Goal: Task Accomplishment & Management: Use online tool/utility

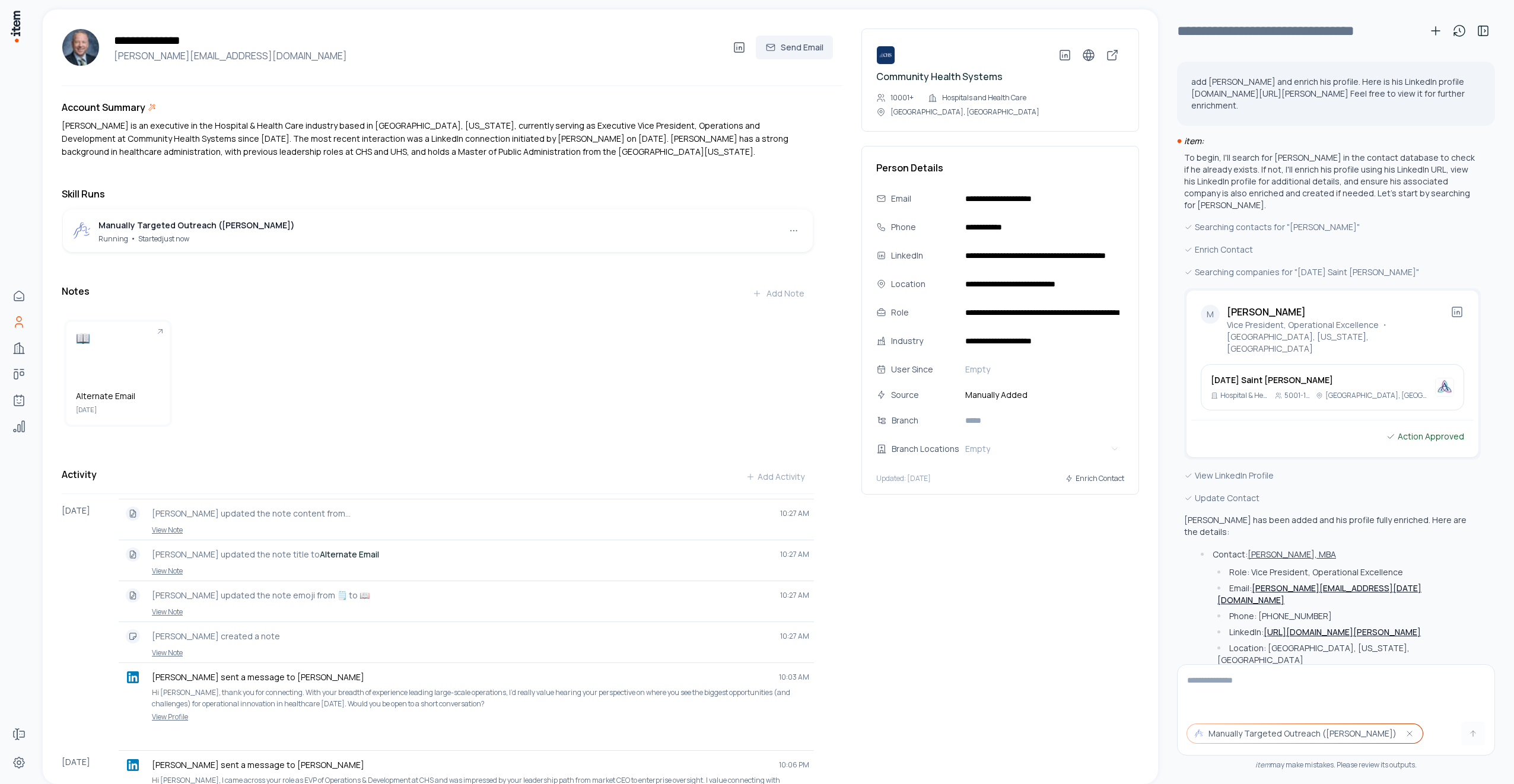
scroll to position [1017, 0]
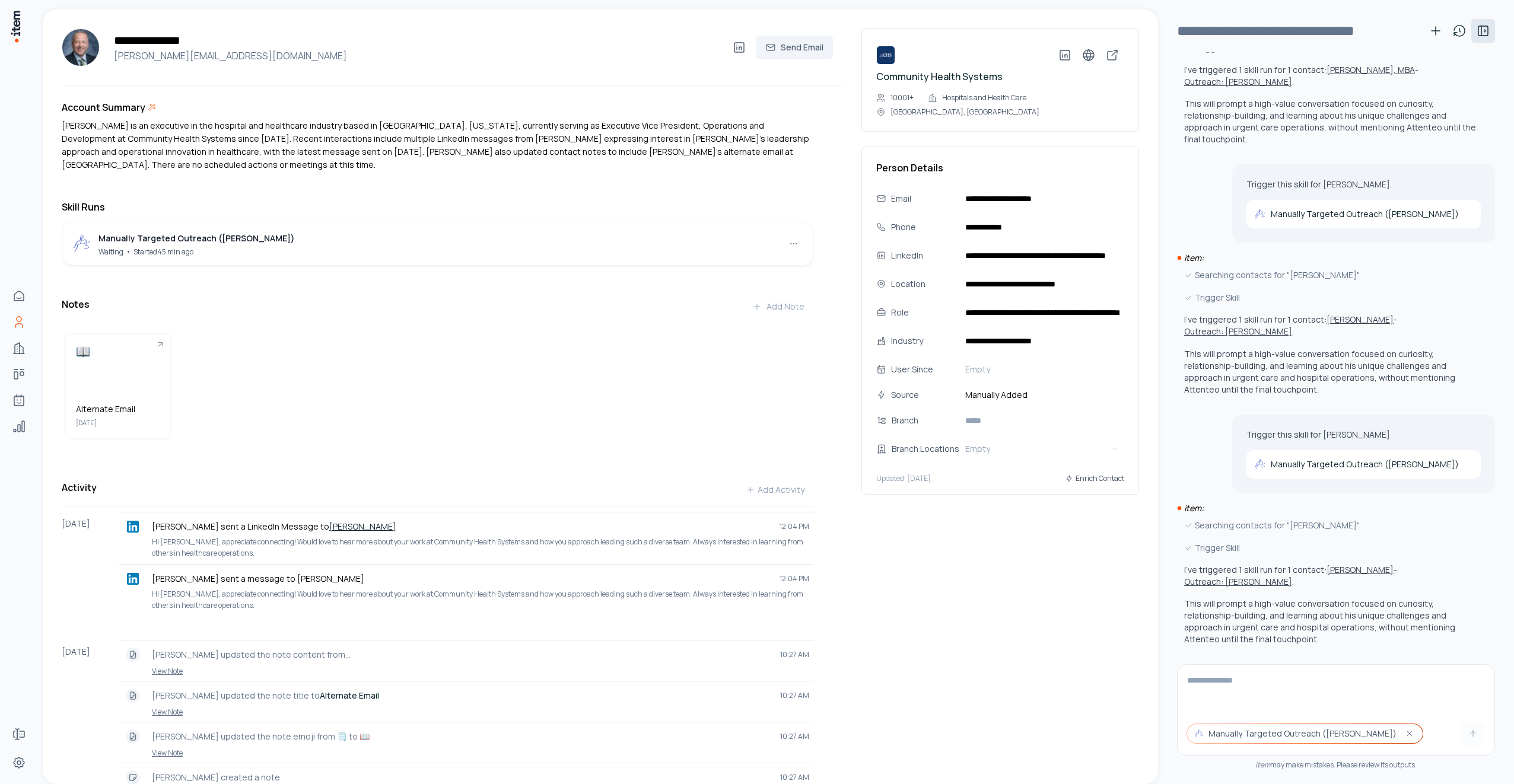
click at [1486, 34] on icon at bounding box center [1483, 31] width 14 height 14
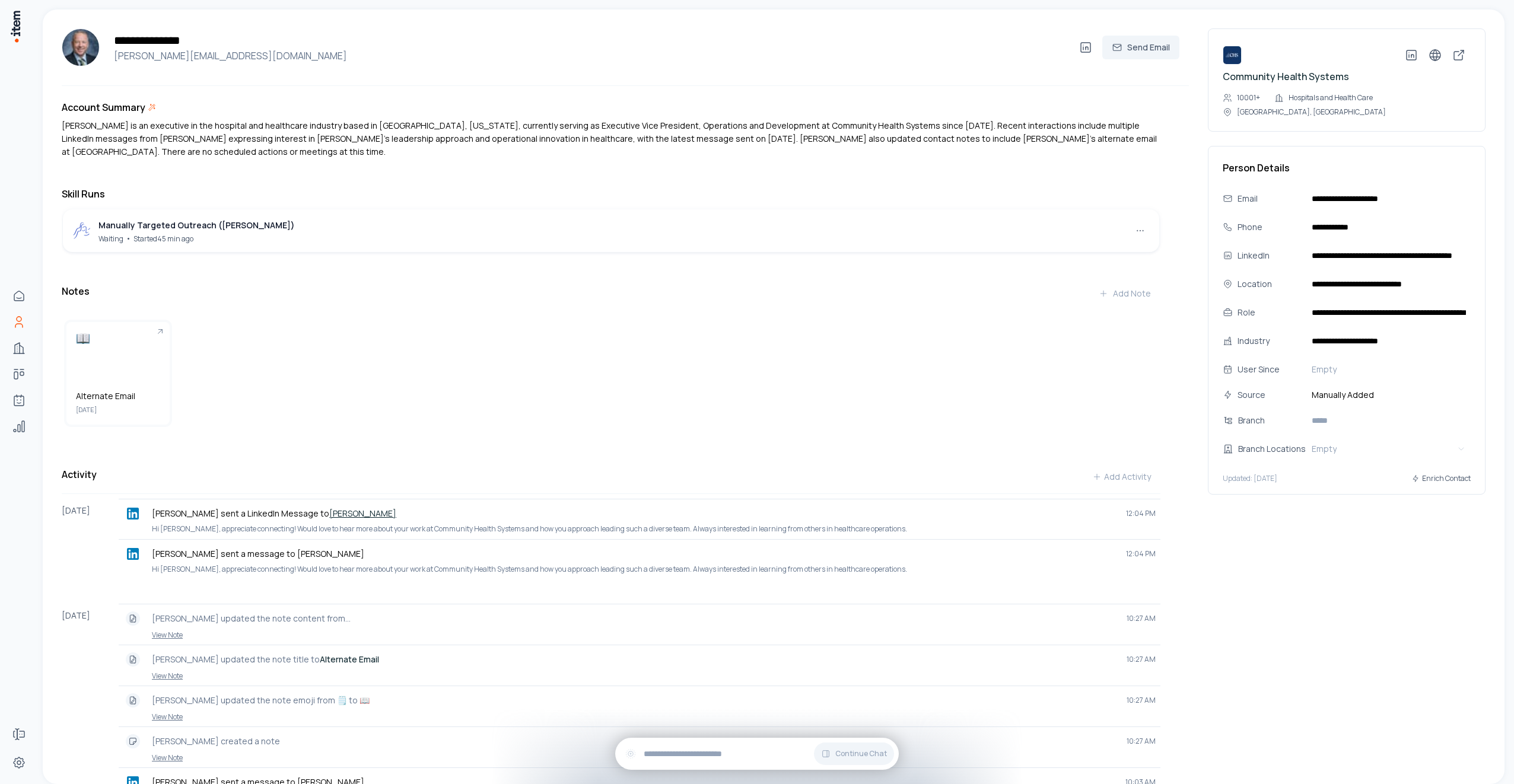
scroll to position [0, 0]
click at [711, 750] on input "text" at bounding box center [767, 753] width 246 height 13
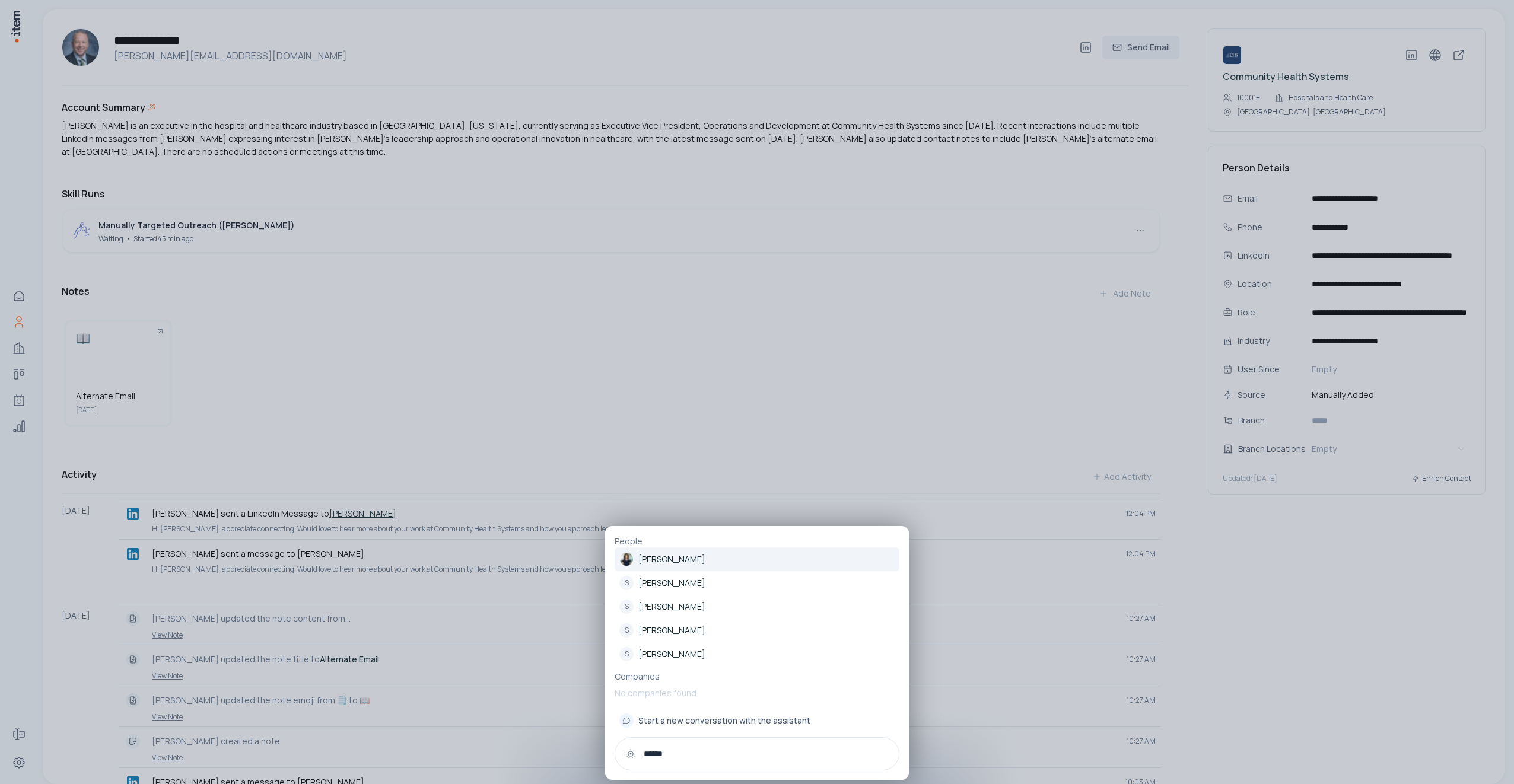
type input "******"
click at [662, 562] on p "[PERSON_NAME]" at bounding box center [672, 559] width 67 height 12
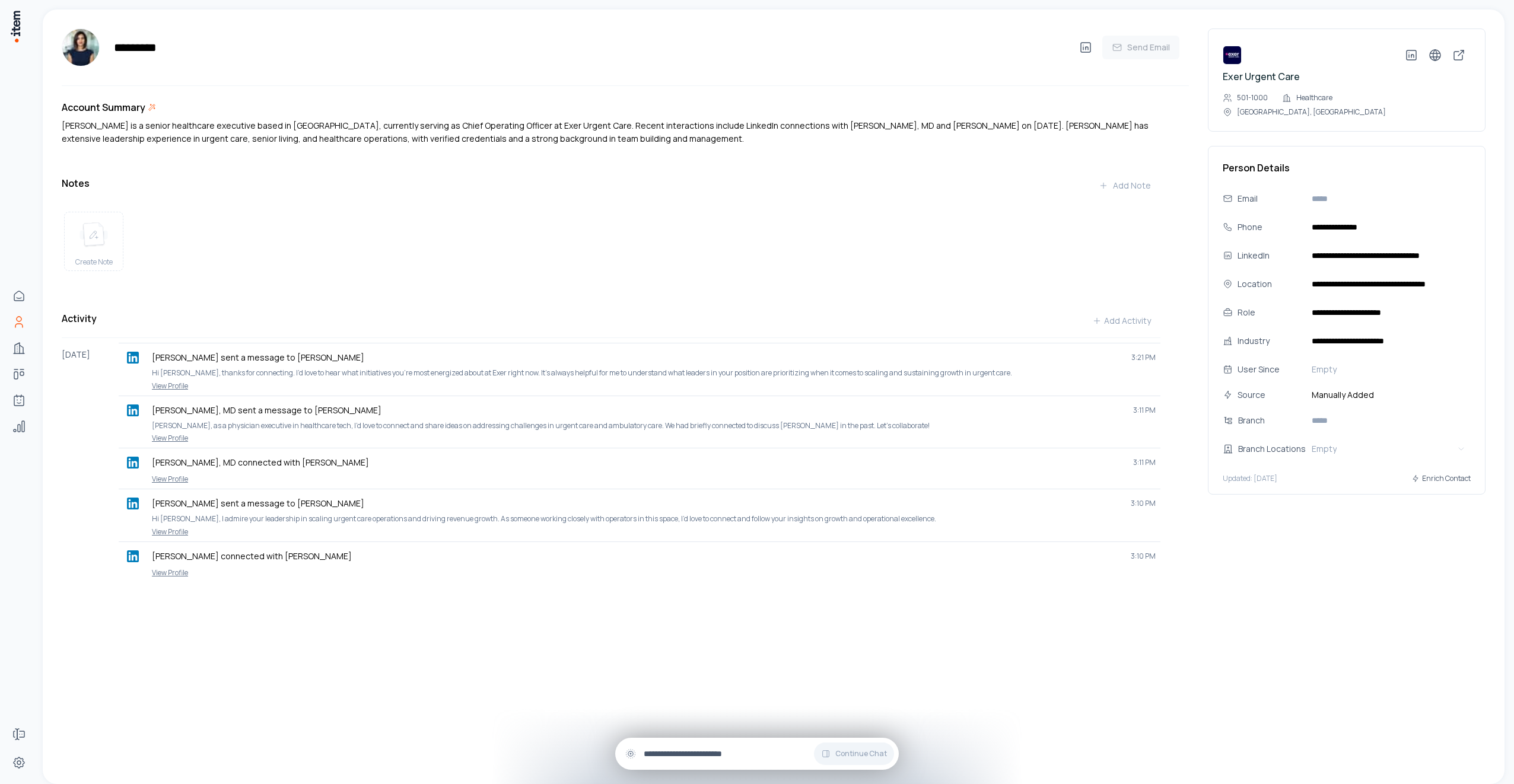
click at [757, 758] on input "text" at bounding box center [767, 753] width 246 height 13
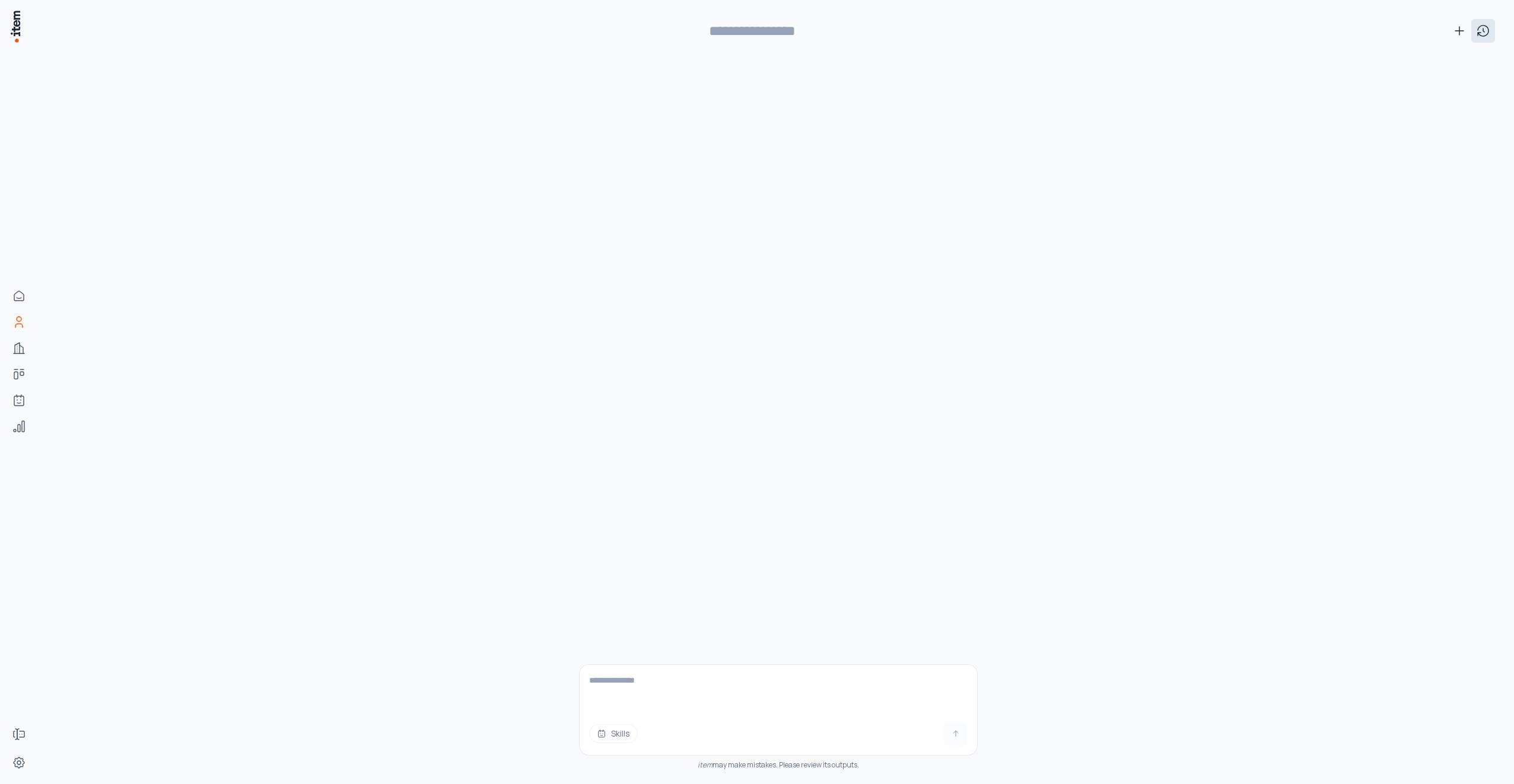
click at [1484, 31] on icon at bounding box center [1483, 31] width 14 height 14
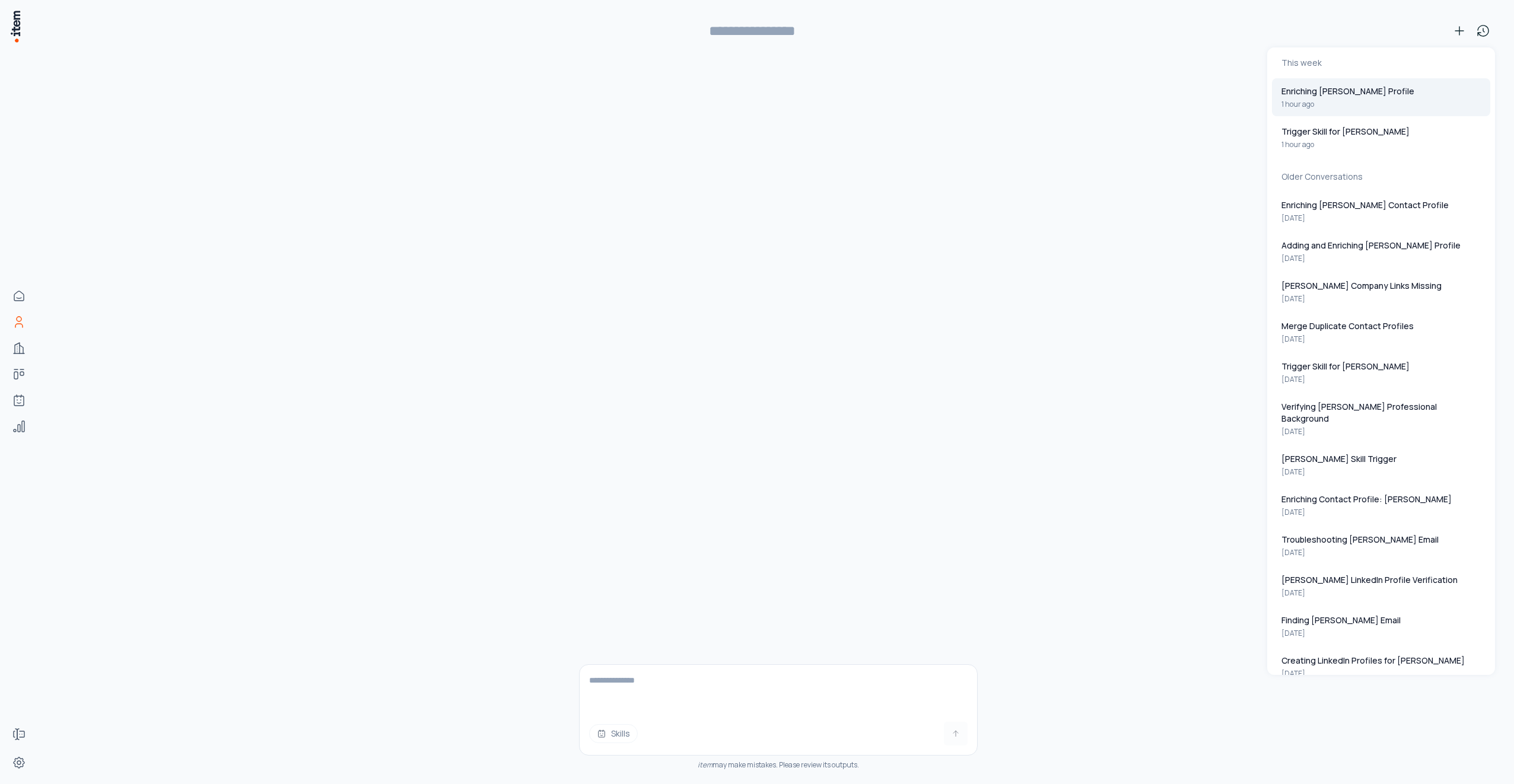
click at [1358, 90] on p "Enriching [PERSON_NAME] Profile" at bounding box center [1348, 91] width 133 height 12
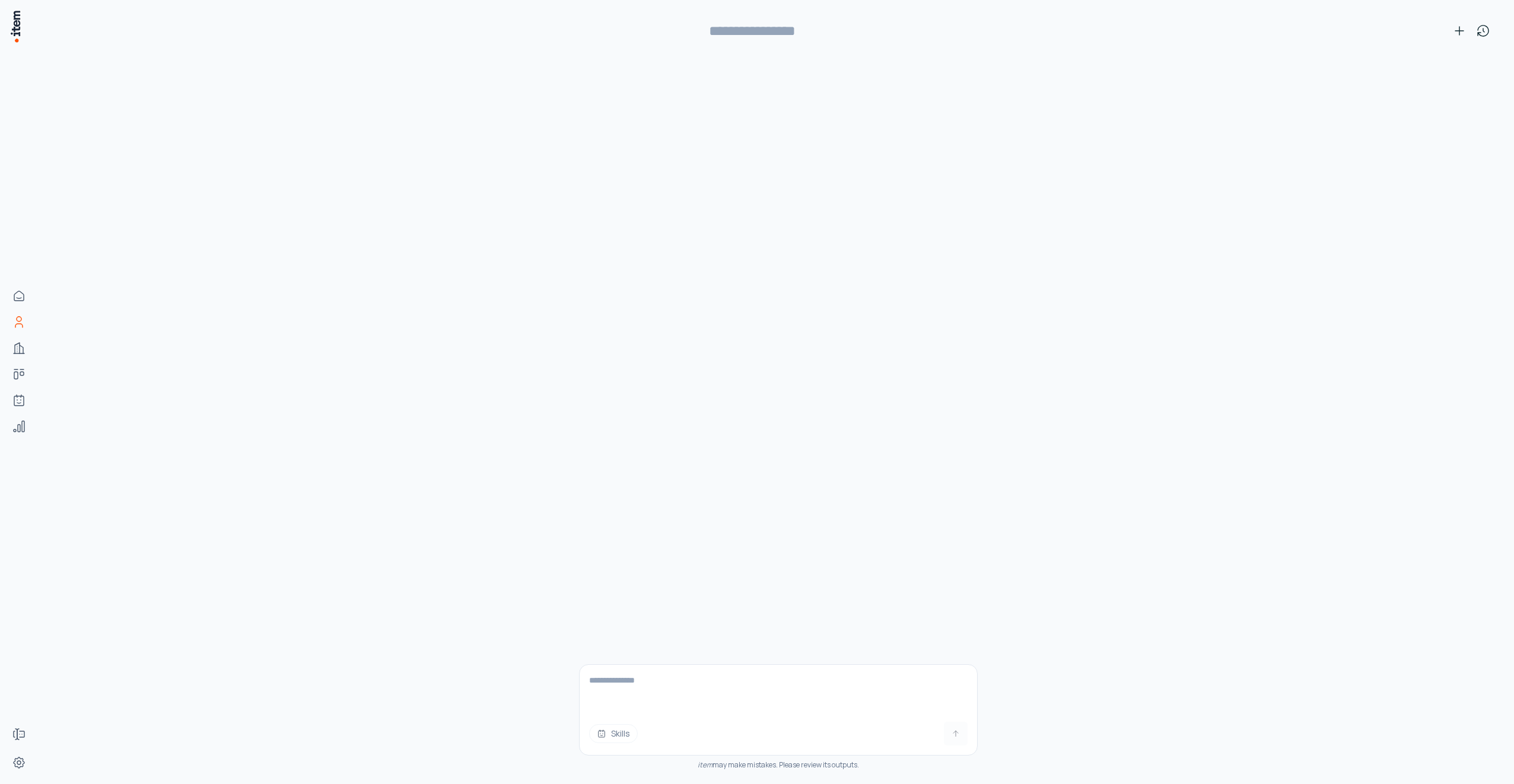
type input "**********"
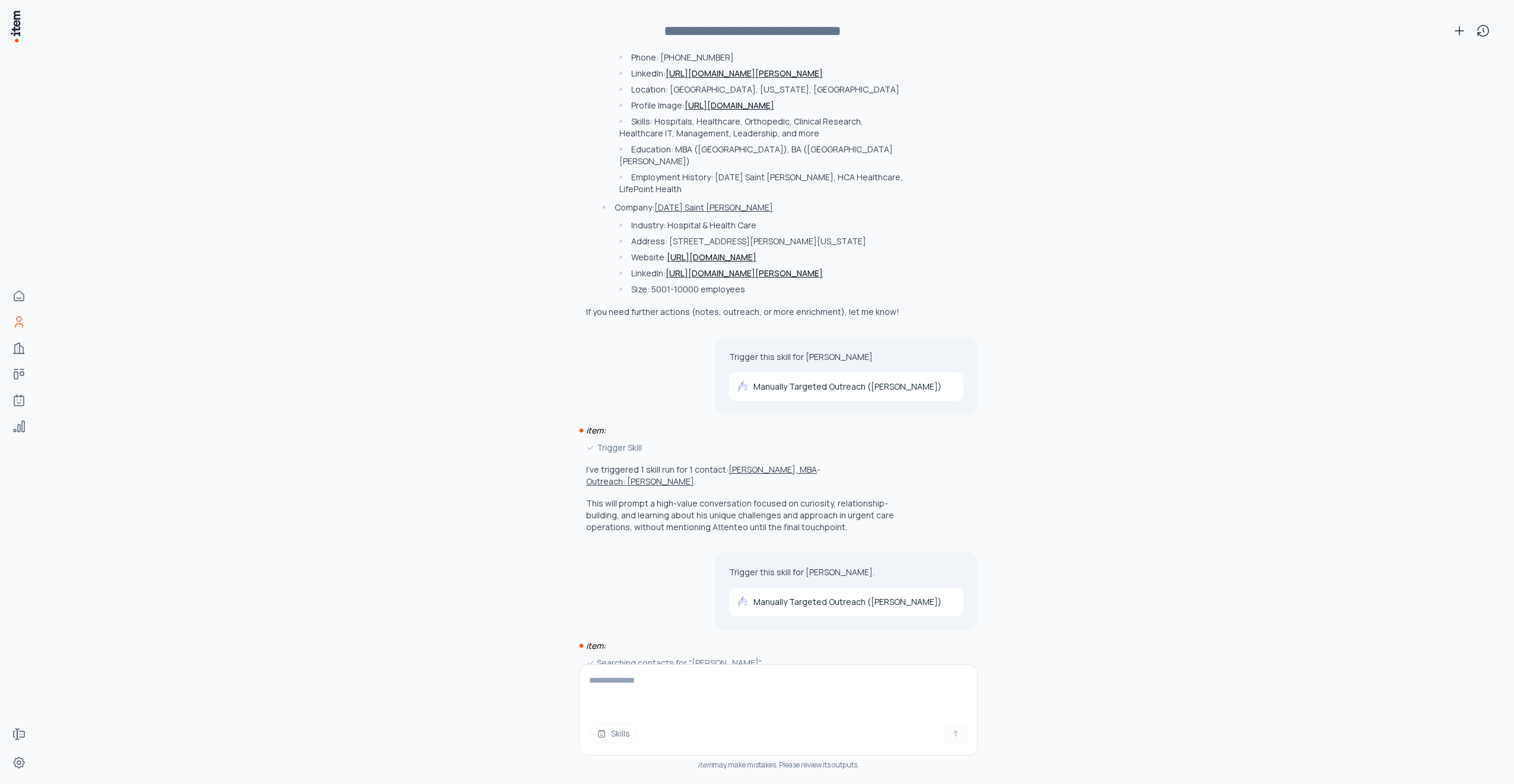
scroll to position [753, 0]
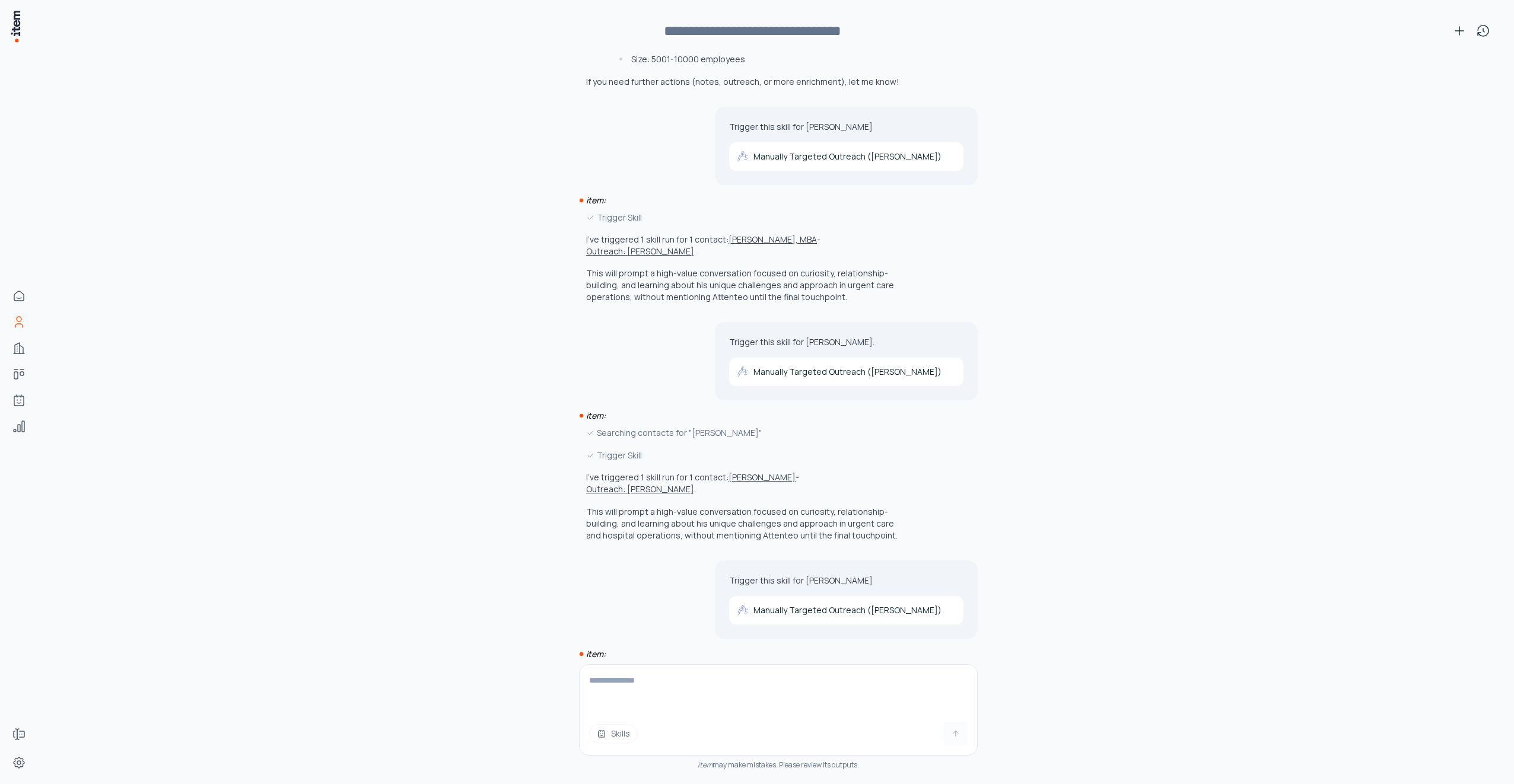
click at [620, 732] on span "Skills" at bounding box center [620, 733] width 19 height 12
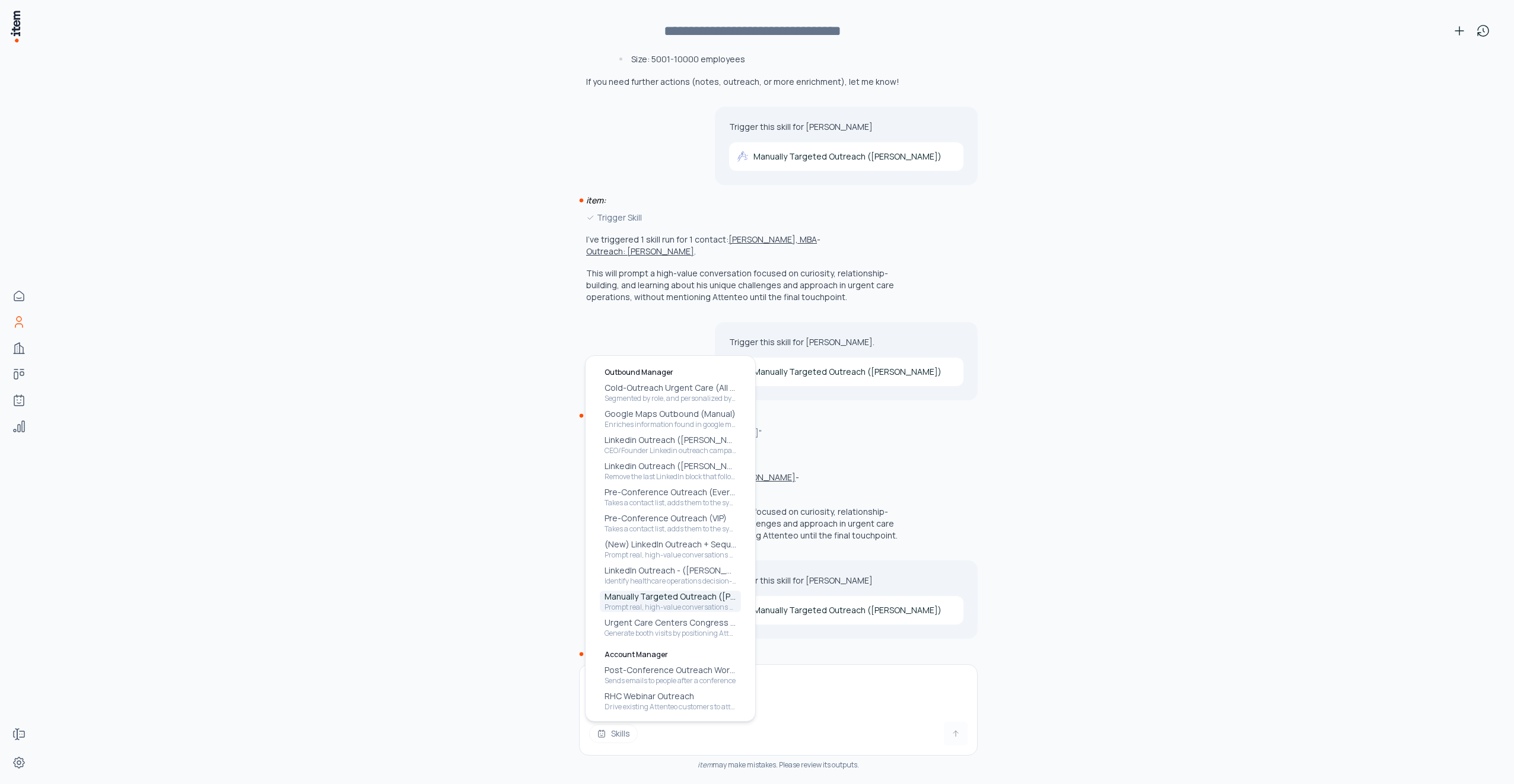
click at [658, 602] on p "Manually Targeted Outreach ([PERSON_NAME])" at bounding box center [671, 596] width 132 height 12
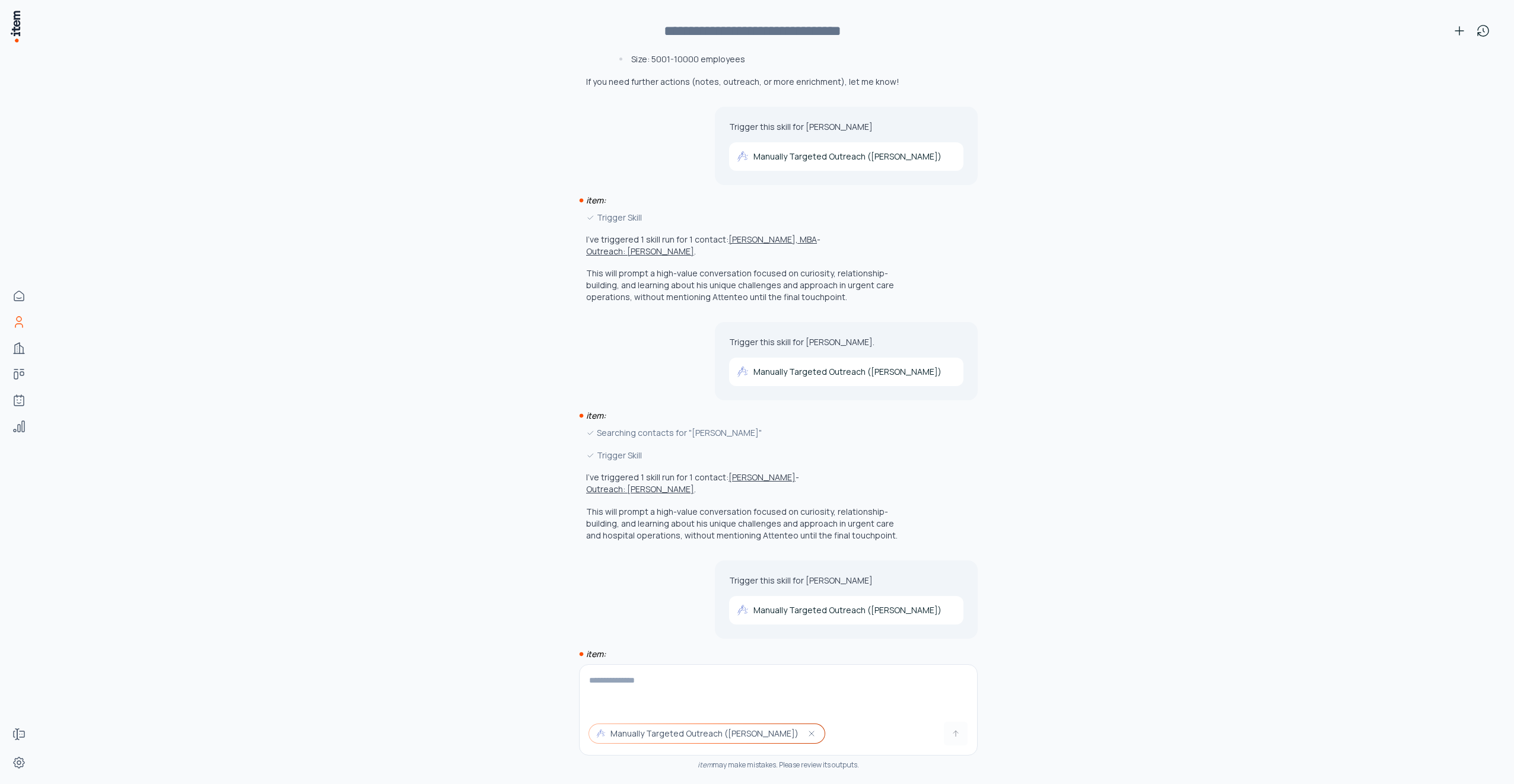
click at [656, 683] on textarea at bounding box center [778, 688] width 398 height 47
type textarea "**********"
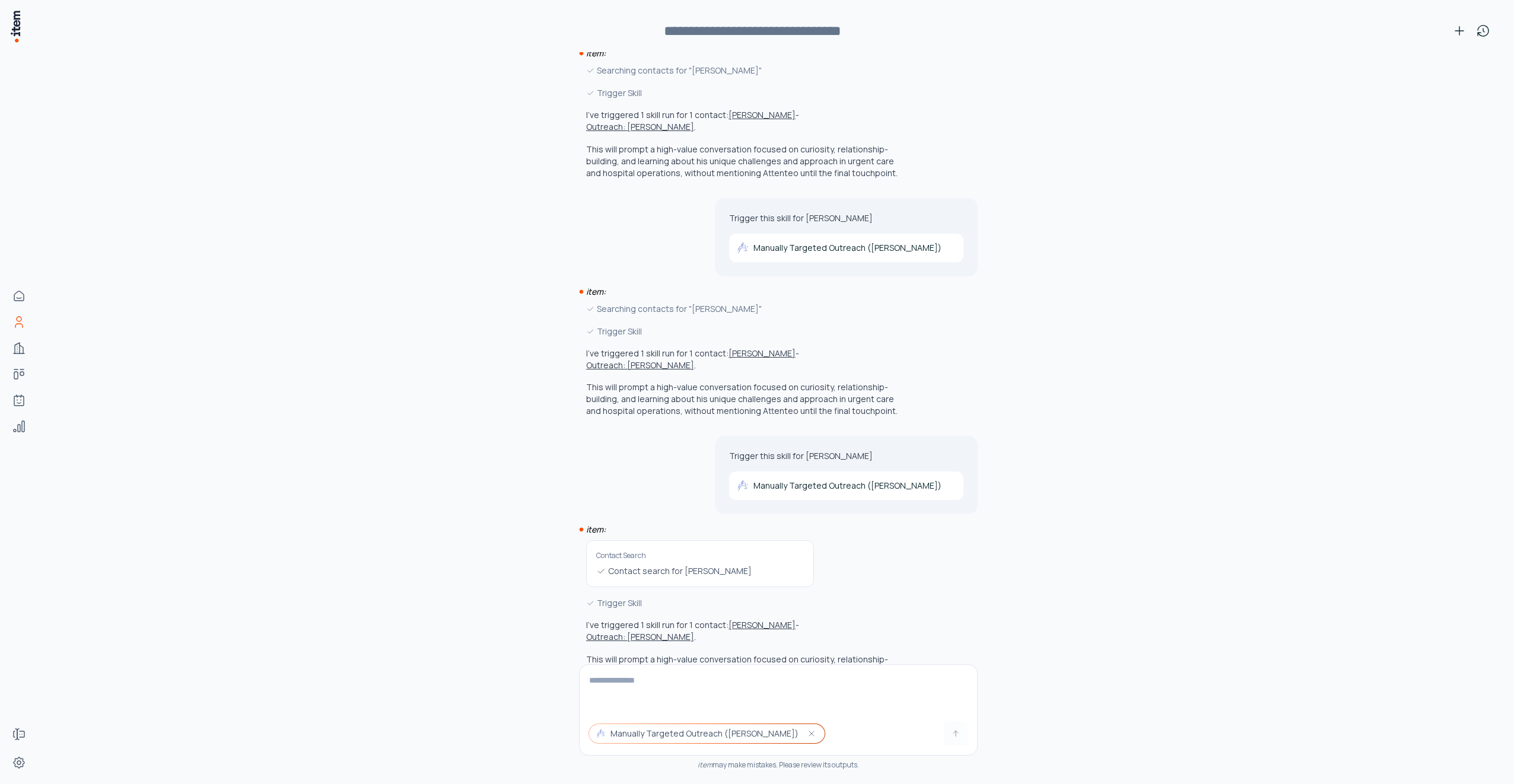
scroll to position [1183, 0]
